Goal: Task Accomplishment & Management: Manage account settings

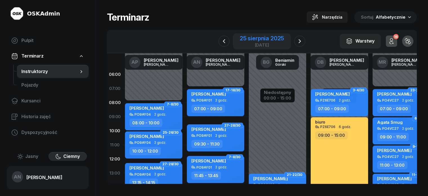
click at [261, 41] on div "25 sierpnia 2025" at bounding box center [262, 38] width 44 height 6
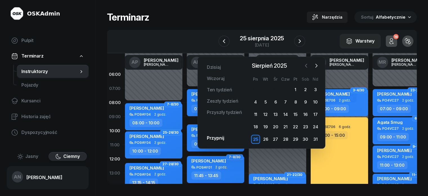
click at [305, 67] on icon "button" at bounding box center [306, 65] width 2 height 3
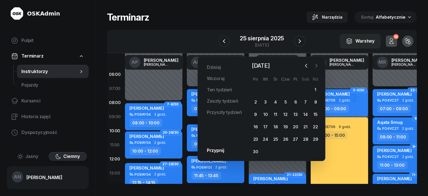
click at [318, 67] on icon "button" at bounding box center [316, 66] width 6 height 6
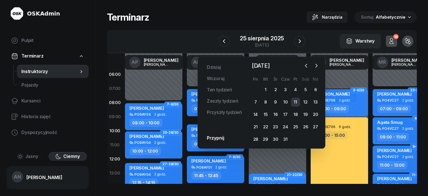
click at [299, 106] on div "11" at bounding box center [295, 101] width 9 height 9
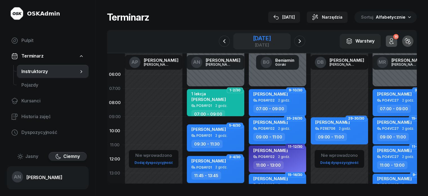
click at [271, 41] on div "11 lipca 2025" at bounding box center [262, 38] width 18 height 6
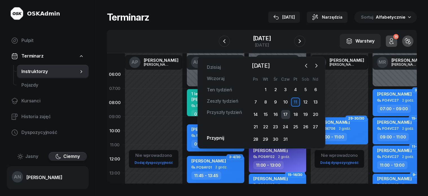
click at [287, 119] on div "17" at bounding box center [285, 114] width 9 height 9
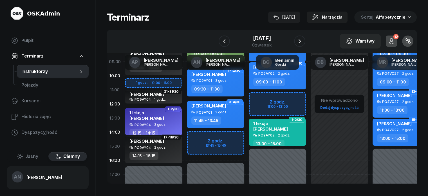
scroll to position [56, 0]
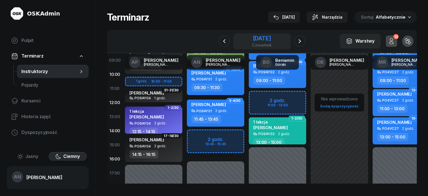
click at [271, 41] on div "17 lipca 2025" at bounding box center [262, 38] width 20 height 6
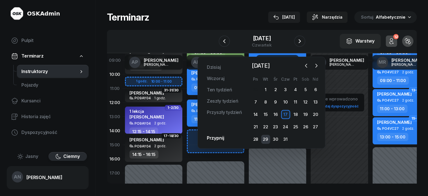
click at [265, 144] on div "29" at bounding box center [265, 139] width 9 height 9
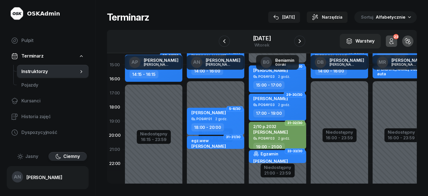
scroll to position [141, 0]
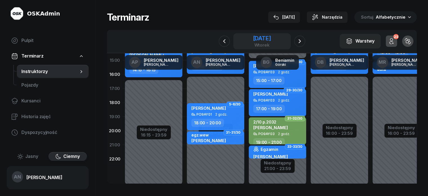
click at [269, 41] on div "29 lipca 2025" at bounding box center [262, 38] width 18 height 6
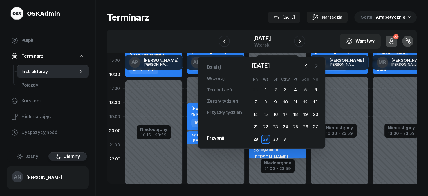
click at [318, 65] on icon "button" at bounding box center [316, 66] width 6 height 6
click at [306, 94] on div "2" at bounding box center [305, 89] width 9 height 9
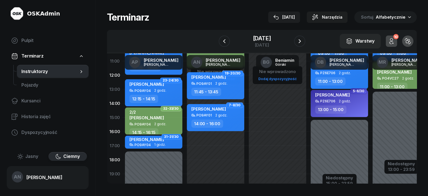
scroll to position [56, 0]
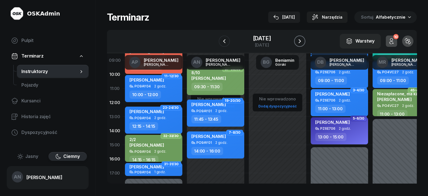
click at [303, 44] on icon "button" at bounding box center [299, 41] width 7 height 7
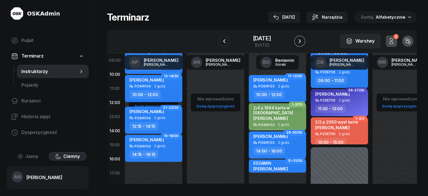
click at [303, 44] on icon "button" at bounding box center [299, 41] width 7 height 7
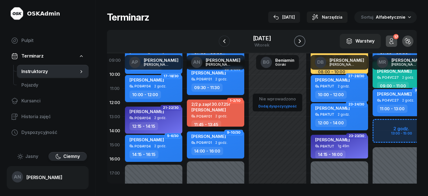
click at [301, 44] on icon "button" at bounding box center [299, 41] width 7 height 7
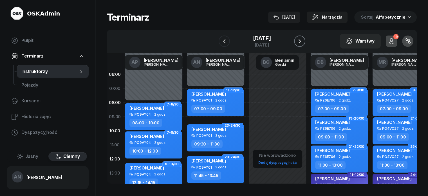
click at [303, 44] on icon "button" at bounding box center [299, 41] width 7 height 7
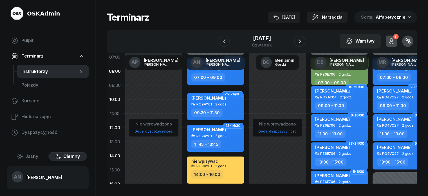
scroll to position [56, 0]
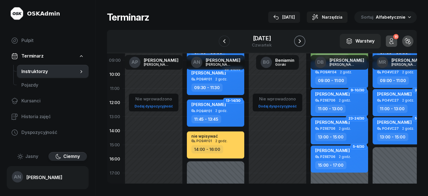
click at [303, 43] on icon "button" at bounding box center [299, 41] width 7 height 7
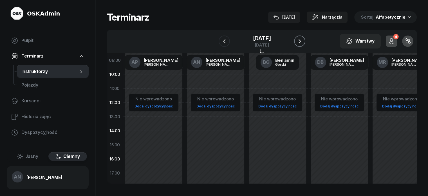
click at [303, 43] on icon "button" at bounding box center [299, 41] width 7 height 7
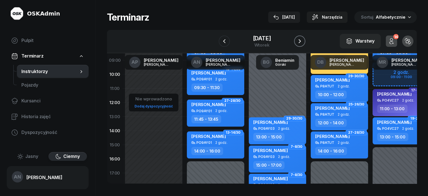
click at [303, 43] on icon "button" at bounding box center [299, 41] width 7 height 7
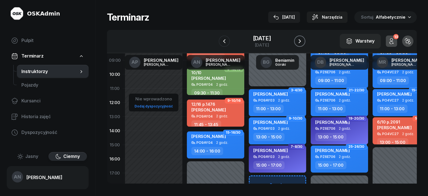
click at [303, 44] on icon "button" at bounding box center [299, 41] width 7 height 7
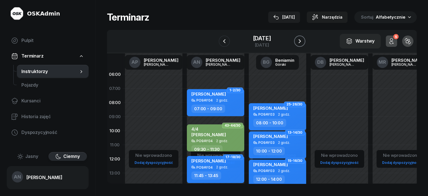
click at [303, 44] on icon "button" at bounding box center [299, 41] width 7 height 7
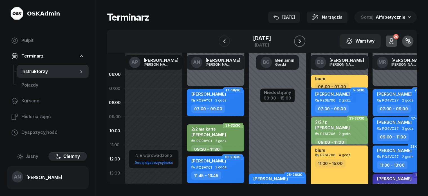
click at [305, 44] on button "button" at bounding box center [299, 40] width 11 height 11
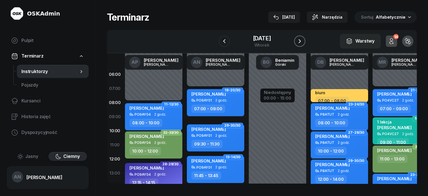
click at [303, 43] on icon "button" at bounding box center [299, 41] width 7 height 7
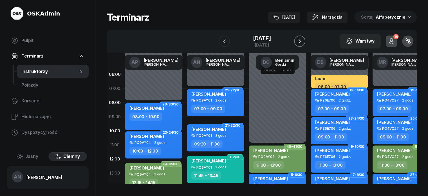
click at [303, 44] on icon "button" at bounding box center [299, 41] width 7 height 7
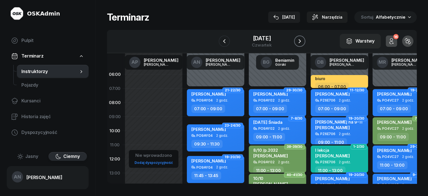
click at [301, 43] on icon "button" at bounding box center [300, 41] width 2 height 4
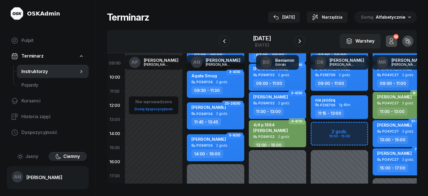
scroll to position [56, 0]
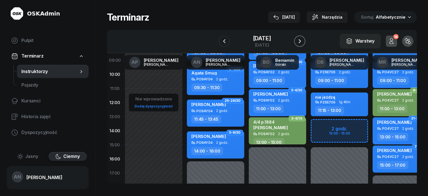
click at [303, 44] on icon "button" at bounding box center [299, 41] width 7 height 7
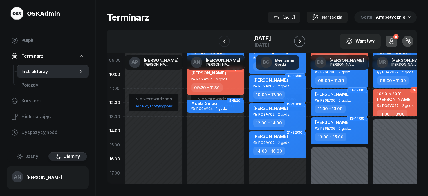
click at [303, 44] on icon "button" at bounding box center [299, 41] width 7 height 7
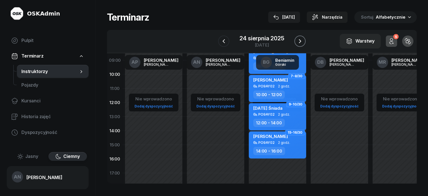
click at [303, 44] on icon "button" at bounding box center [300, 41] width 7 height 7
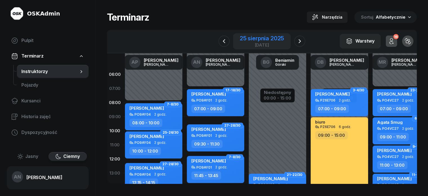
click at [244, 41] on div "25 sierpnia 2025" at bounding box center [262, 38] width 44 height 6
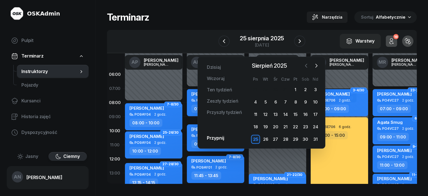
click at [305, 66] on icon "button" at bounding box center [306, 65] width 2 height 3
click at [295, 106] on div "11" at bounding box center [295, 101] width 9 height 9
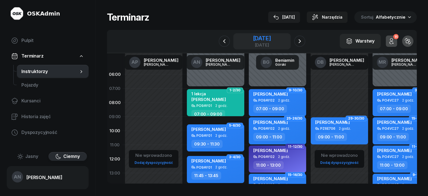
click at [271, 41] on div "11 lipca 2025" at bounding box center [262, 38] width 18 height 6
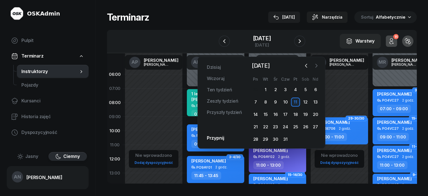
click at [320, 67] on button "button" at bounding box center [316, 65] width 8 height 8
click at [265, 144] on div "26" at bounding box center [265, 139] width 9 height 9
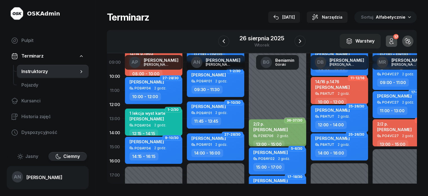
scroll to position [56, 0]
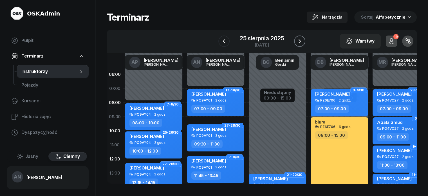
click at [303, 44] on icon "button" at bounding box center [299, 41] width 7 height 7
click at [303, 44] on icon "button" at bounding box center [300, 41] width 7 height 7
click at [303, 44] on icon "button" at bounding box center [299, 41] width 7 height 7
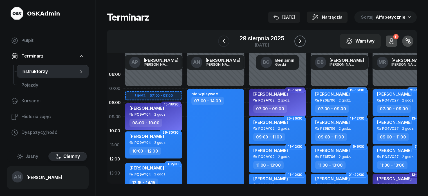
click at [303, 44] on icon "button" at bounding box center [300, 41] width 7 height 7
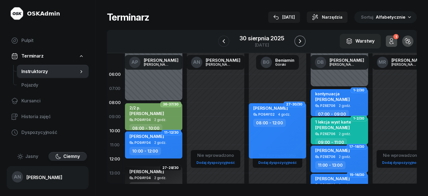
click at [303, 44] on icon "button" at bounding box center [300, 41] width 7 height 7
click at [301, 43] on icon "button" at bounding box center [300, 41] width 2 height 4
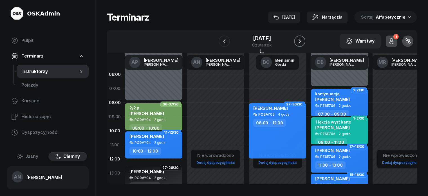
click at [303, 44] on icon "button" at bounding box center [299, 41] width 7 height 7
click at [301, 43] on icon "button" at bounding box center [300, 41] width 2 height 4
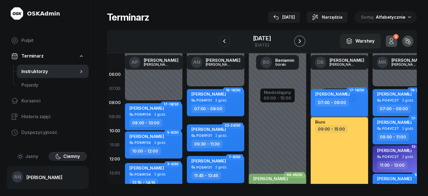
click at [301, 43] on icon "button" at bounding box center [300, 41] width 2 height 4
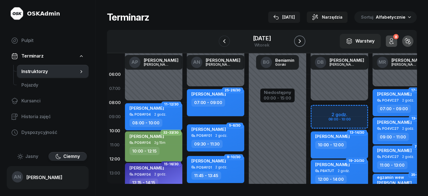
click at [301, 43] on icon "button" at bounding box center [300, 41] width 2 height 4
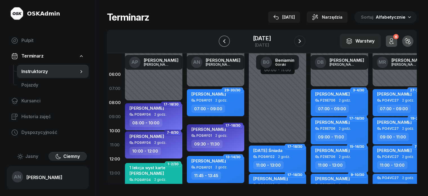
click at [221, 44] on icon "button" at bounding box center [224, 41] width 7 height 7
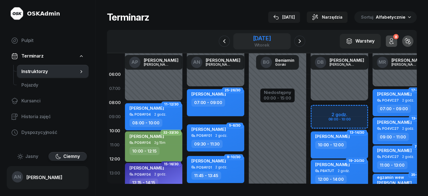
click at [253, 41] on div "[DATE]" at bounding box center [262, 38] width 18 height 6
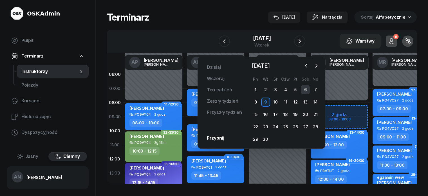
click at [307, 93] on div "6" at bounding box center [305, 89] width 9 height 9
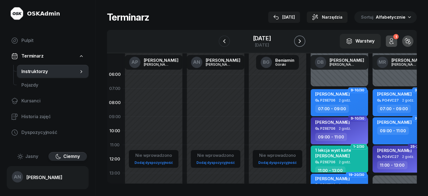
click at [303, 44] on icon "button" at bounding box center [299, 41] width 7 height 7
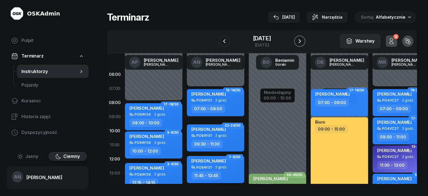
click at [303, 44] on icon "button" at bounding box center [299, 41] width 7 height 7
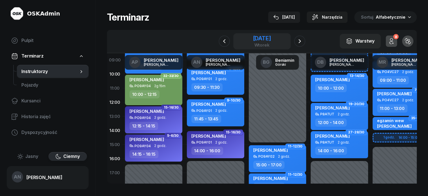
scroll to position [56, 0]
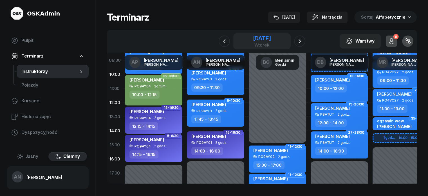
click at [253, 47] on div "wtorek" at bounding box center [262, 45] width 18 height 4
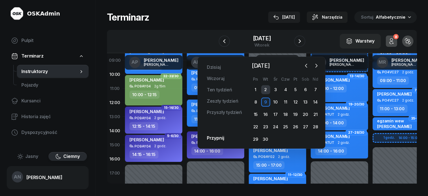
click at [268, 93] on div "2" at bounding box center [265, 89] width 9 height 9
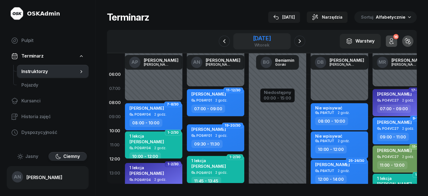
click at [267, 41] on div "[DATE]" at bounding box center [262, 38] width 18 height 6
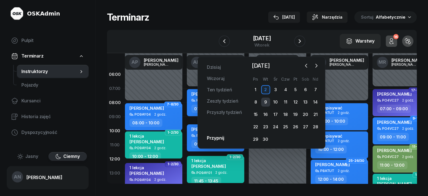
click at [266, 106] on div "9" at bounding box center [265, 101] width 9 height 9
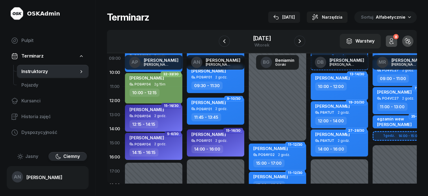
scroll to position [56, 0]
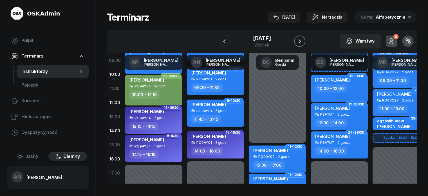
click at [303, 38] on icon "button" at bounding box center [299, 41] width 7 height 7
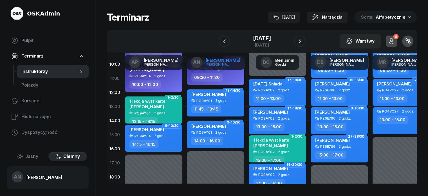
scroll to position [56, 0]
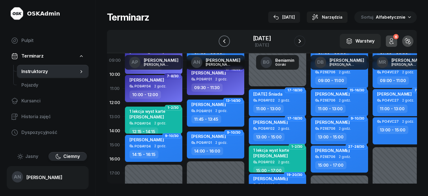
click at [221, 44] on icon "button" at bounding box center [224, 41] width 7 height 7
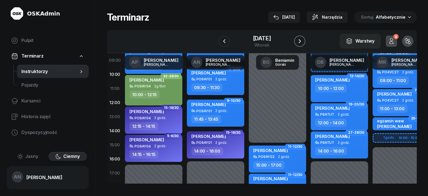
click at [303, 44] on icon "button" at bounding box center [299, 41] width 7 height 7
click at [301, 43] on icon "button" at bounding box center [300, 41] width 2 height 4
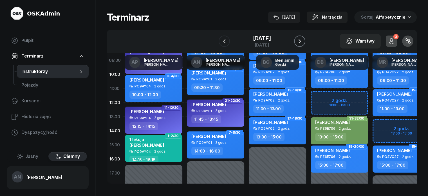
click at [303, 44] on icon "button" at bounding box center [299, 41] width 7 height 7
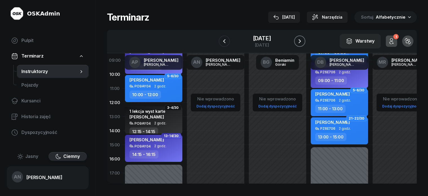
click at [303, 44] on icon "button" at bounding box center [299, 41] width 7 height 7
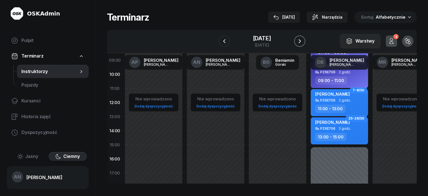
click at [303, 44] on icon "button" at bounding box center [299, 41] width 7 height 7
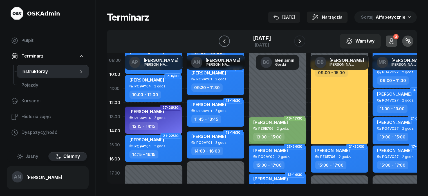
click at [221, 44] on icon "button" at bounding box center [224, 41] width 7 height 7
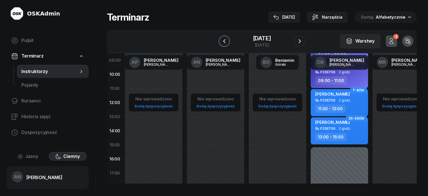
click at [221, 44] on icon "button" at bounding box center [224, 41] width 7 height 7
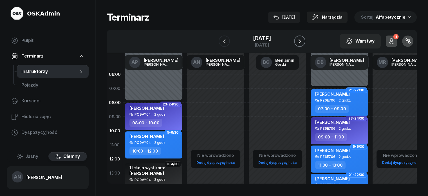
click at [301, 43] on icon "button" at bounding box center [300, 41] width 2 height 4
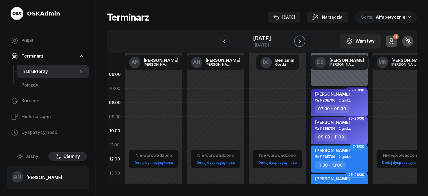
click at [301, 43] on icon "button" at bounding box center [300, 41] width 2 height 4
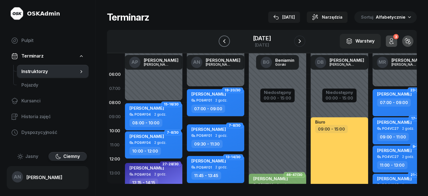
click at [221, 44] on icon "button" at bounding box center [224, 41] width 7 height 7
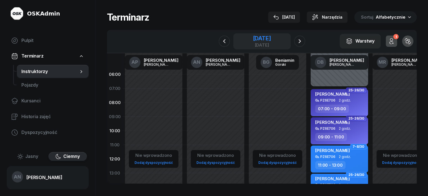
click at [256, 46] on div "[DATE]" at bounding box center [262, 45] width 18 height 4
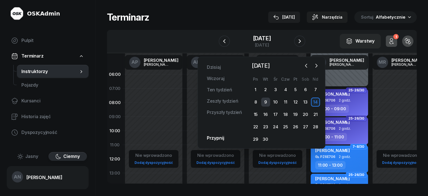
click at [265, 106] on div "9" at bounding box center [265, 101] width 9 height 9
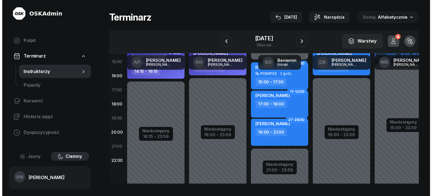
scroll to position [141, 0]
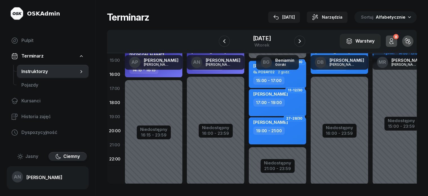
click at [247, 110] on div "Niedostępny 00:00 - 07:00 Niedostępny 16:00 - 23:59 25-26/30 [PERSON_NAME] 07:0…" at bounding box center [278, 60] width 62 height 267
select select "18"
select select "20"
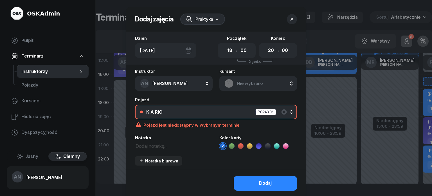
click at [228, 118] on button "KIA RIO PO9AY01" at bounding box center [216, 111] width 162 height 15
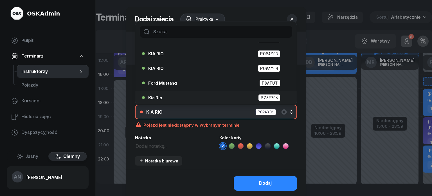
scroll to position [62, 0]
click at [236, 101] on div "Kia Rio PZ6E706" at bounding box center [217, 97] width 138 height 7
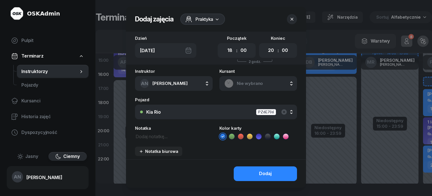
click at [249, 87] on span "Nie wybrano" at bounding box center [264, 83] width 55 height 7
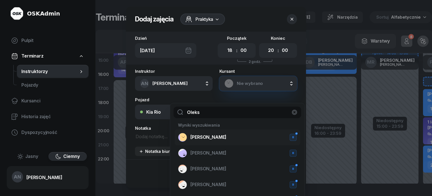
type input "Oleks"
click at [207, 141] on span "[PERSON_NAME]" at bounding box center [209, 136] width 36 height 7
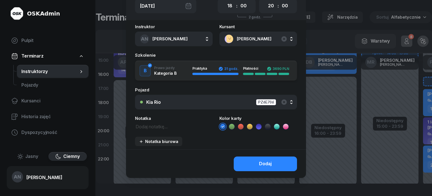
scroll to position [56, 0]
click at [148, 130] on textarea at bounding box center [174, 125] width 78 height 7
type textarea "2/4 wystawić kartę"
click at [231, 129] on icon at bounding box center [232, 127] width 6 height 6
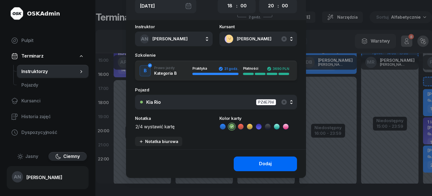
click at [259, 165] on button "Dodaj" at bounding box center [265, 163] width 63 height 15
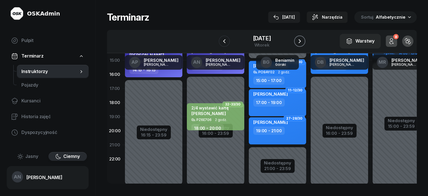
click at [305, 47] on button "button" at bounding box center [299, 40] width 11 height 11
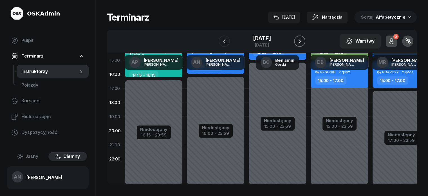
click at [305, 47] on button "button" at bounding box center [299, 40] width 11 height 11
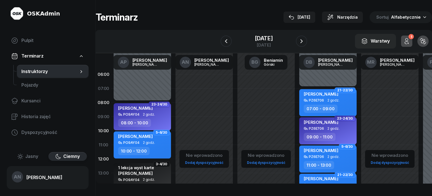
select select "08"
select select "10"
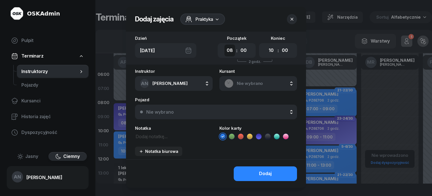
click at [232, 56] on select "00 01 02 03 04 05 06 07 08 09 10 11 12 13 14 15 16 17 18 19 20 21 22 23" at bounding box center [230, 50] width 11 height 12
select select "09"
click at [225, 49] on select "00 01 02 03 04 05 06 07 08 09 10 11 12 13 14 15 16 17 18 19 20 21 22 23" at bounding box center [230, 50] width 11 height 12
click at [247, 56] on select "00 05 10 15 20 25 30 35 40 45 50 55" at bounding box center [243, 50] width 11 height 12
select select "30"
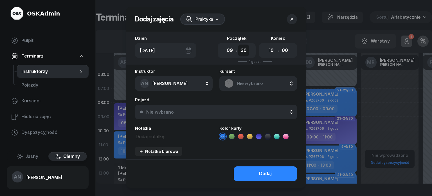
click at [239, 49] on select "00 05 10 15 20 25 30 35 40 45 50 55" at bounding box center [243, 50] width 11 height 12
click at [277, 56] on select "00 01 02 03 04 05 06 07 08 09 10 11 12 13 14 15 16 17 18 19 20 21 22 23" at bounding box center [271, 50] width 11 height 12
select select "11"
click at [270, 49] on select "00 01 02 03 04 05 06 07 08 09 10 11 12 13 14 15 16 17 18 19 20 21 22 23" at bounding box center [271, 50] width 11 height 12
click at [290, 56] on select "00 05 10 15 20 25 30 35 40 45 50 55" at bounding box center [285, 50] width 11 height 12
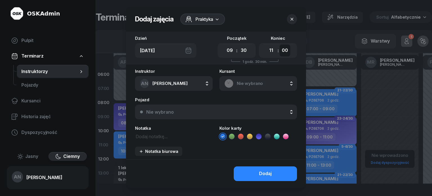
select select "30"
click at [286, 49] on select "00 05 10 15 20 25 30 35 40 45 50 55" at bounding box center [285, 50] width 11 height 12
click at [248, 87] on span "Nie wybrano" at bounding box center [264, 83] width 55 height 7
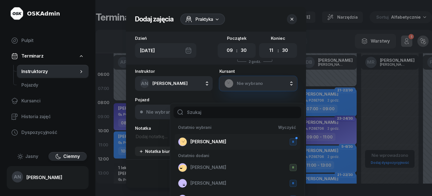
click at [202, 145] on span "[PERSON_NAME]" at bounding box center [209, 141] width 36 height 7
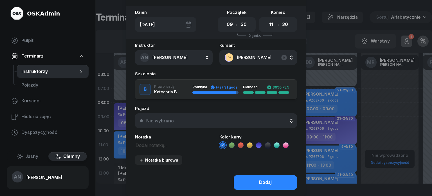
scroll to position [28, 0]
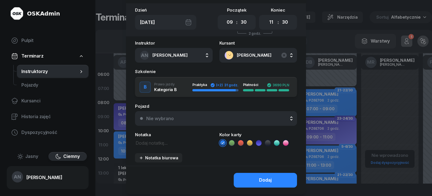
click at [157, 120] on div "Nie wybrano" at bounding box center [160, 118] width 28 height 5
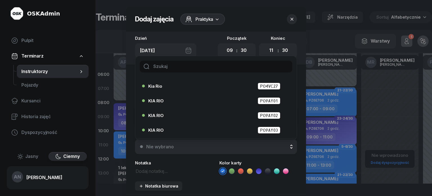
scroll to position [6, 0]
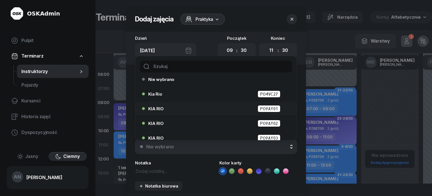
click at [223, 112] on div "KIA RIO PO9AY01" at bounding box center [217, 108] width 138 height 7
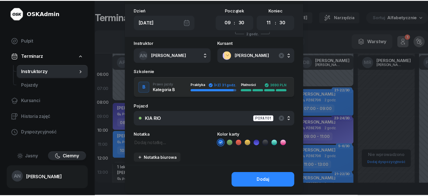
scroll to position [56, 0]
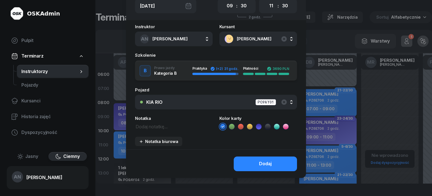
click at [153, 130] on textarea at bounding box center [174, 125] width 78 height 7
type textarea "4/4"
click at [232, 129] on icon at bounding box center [232, 127] width 6 height 6
click at [253, 171] on button "Dodaj" at bounding box center [265, 163] width 63 height 15
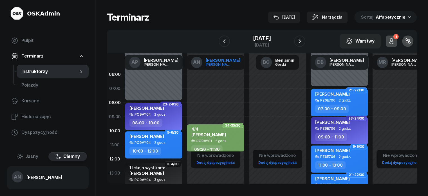
scroll to position [0, 0]
click at [253, 47] on div "[DATE]" at bounding box center [262, 45] width 18 height 4
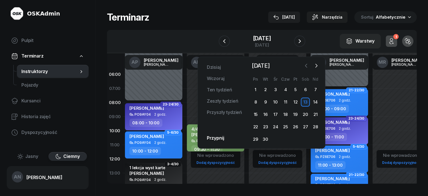
click at [303, 66] on icon "button" at bounding box center [306, 66] width 6 height 6
click at [266, 144] on div "26" at bounding box center [265, 139] width 9 height 9
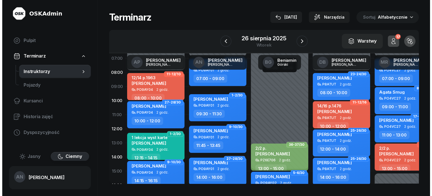
scroll to position [28, 0]
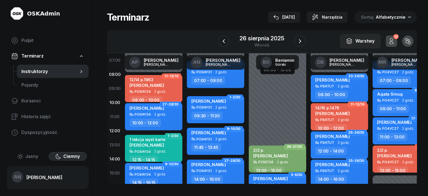
click at [207, 109] on div "PO9AY01 2 godz." at bounding box center [216, 107] width 50 height 4
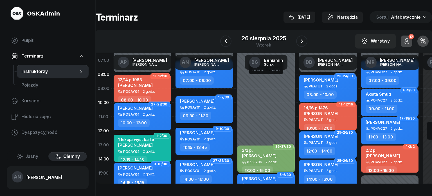
select select "09"
select select "30"
select select "11"
select select "30"
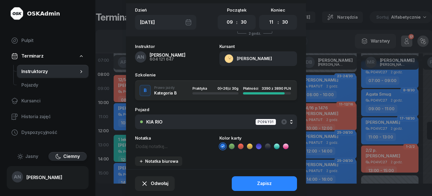
click at [280, 149] on icon at bounding box center [277, 146] width 6 height 6
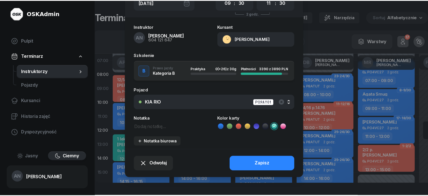
scroll to position [71, 0]
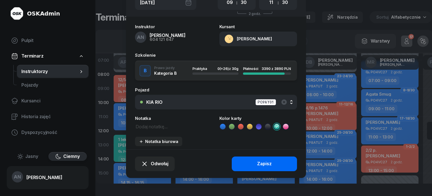
click at [250, 161] on button "Zapisz" at bounding box center [264, 163] width 65 height 15
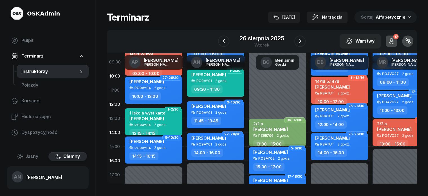
scroll to position [56, 0]
